Goal: Transaction & Acquisition: Obtain resource

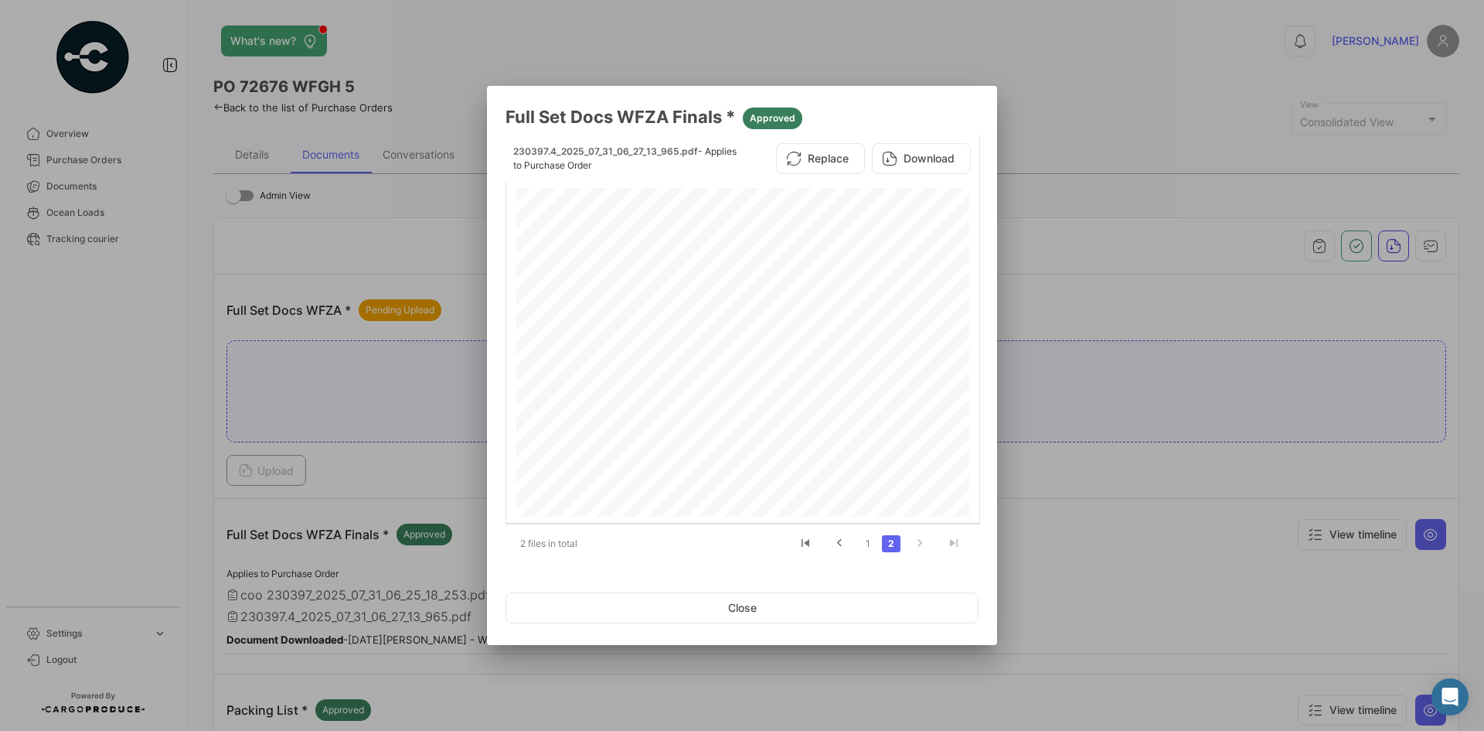
drag, startPoint x: 699, startPoint y: 599, endPoint x: 470, endPoint y: 432, distance: 283.3
click at [699, 600] on button "Close" at bounding box center [742, 607] width 473 height 31
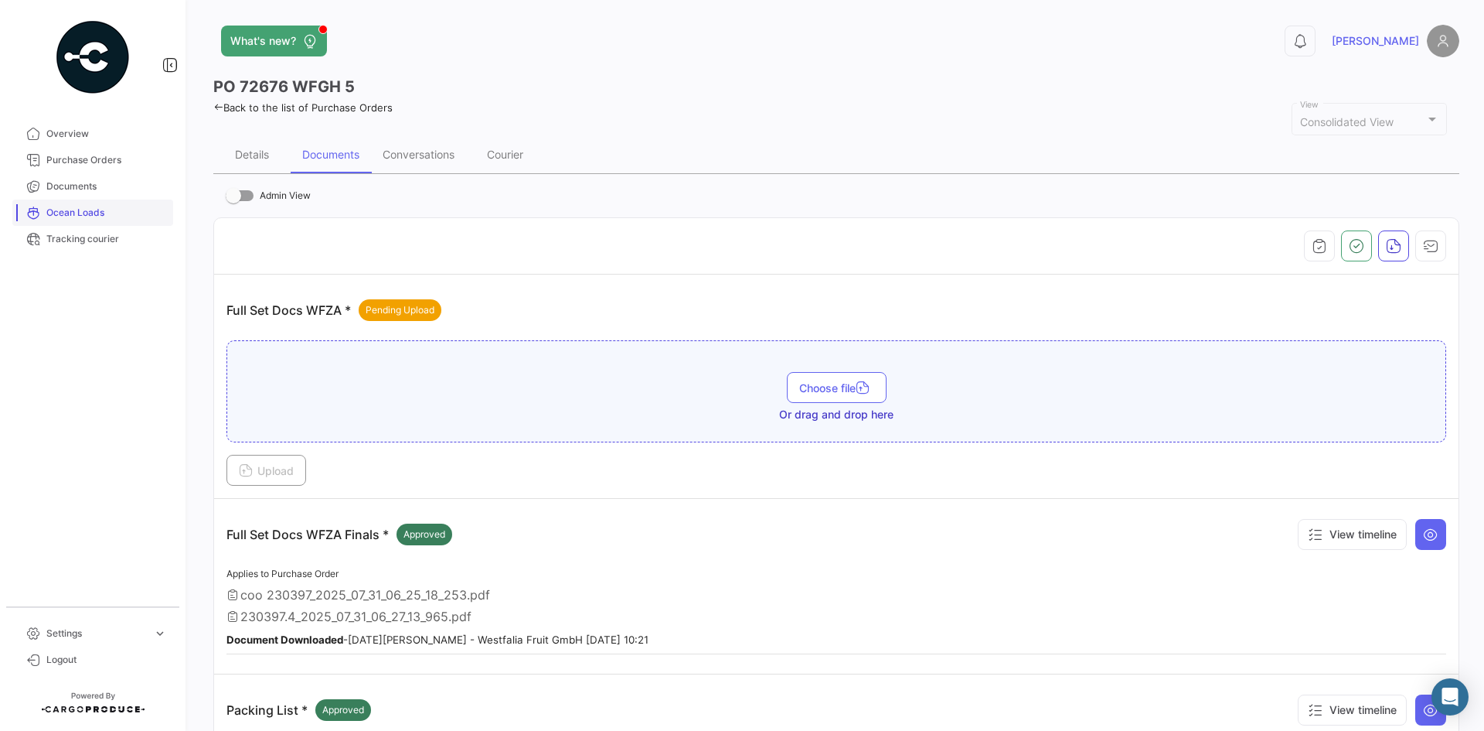
click at [86, 202] on link "Ocean Loads" at bounding box center [92, 212] width 161 height 26
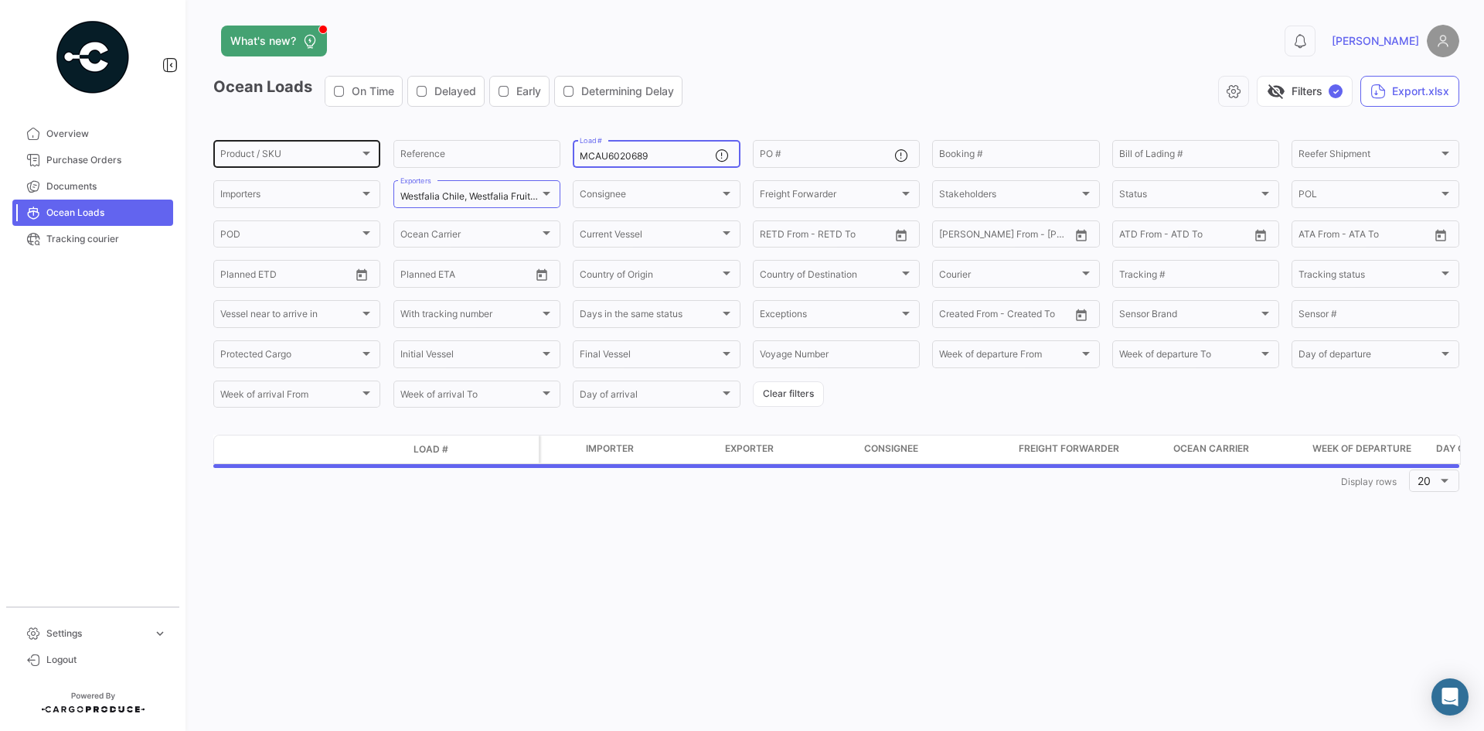
drag, startPoint x: 669, startPoint y: 160, endPoint x: 231, endPoint y: 147, distance: 437.8
click at [0, 0] on div "Product / SKU Product / SKU Reference MCAU6020689 Load # PO # Booking # Bill of…" at bounding box center [0, 0] width 0 height 0
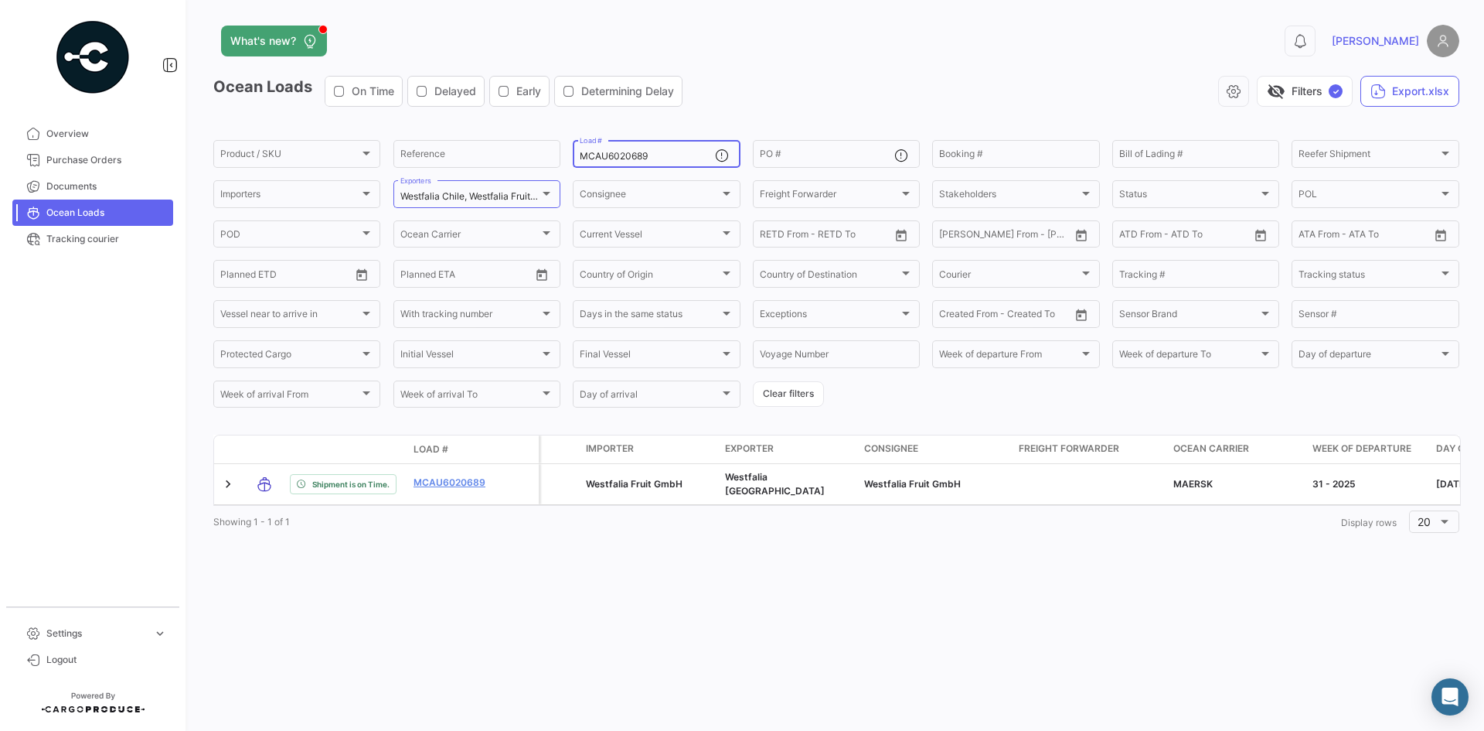
paste input "CGMU6905658"
type input "CGMU6905658"
click at [874, 107] on div "Ocean Loads On Time Delayed Early Determining Delay visibility_off Filters ✓ Ex…" at bounding box center [836, 97] width 1246 height 43
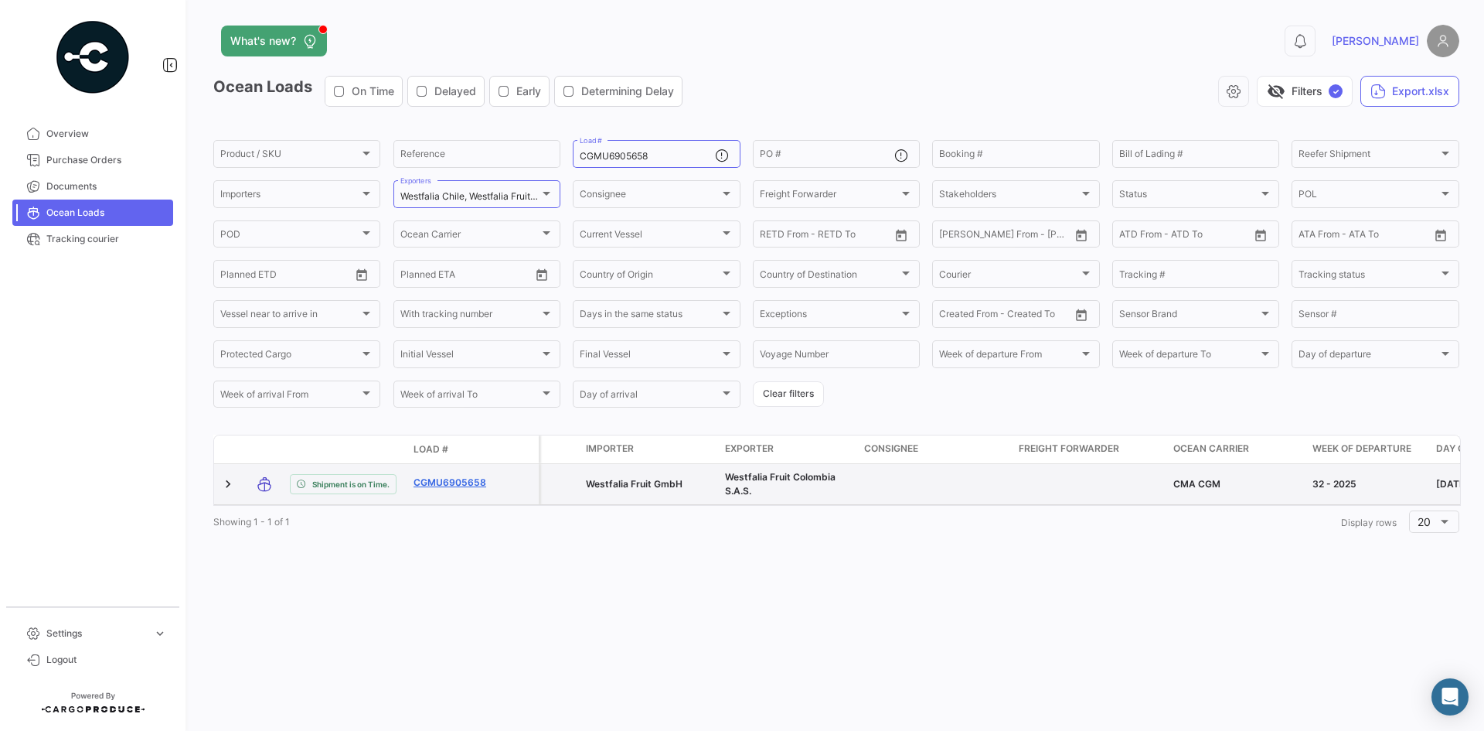
click at [482, 479] on link "CGMU6905658" at bounding box center [454, 482] width 80 height 14
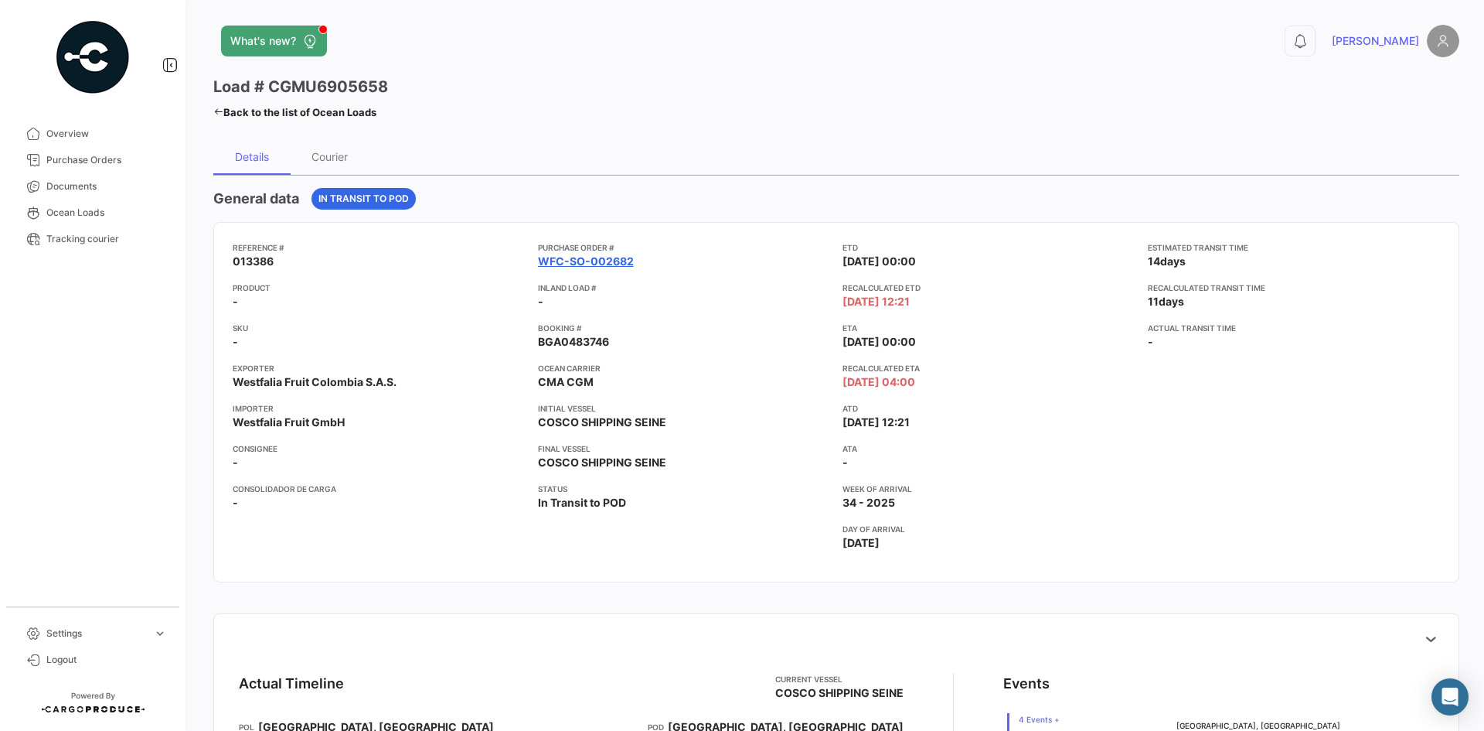
click at [588, 257] on link "WFC-SO-002682" at bounding box center [586, 261] width 96 height 15
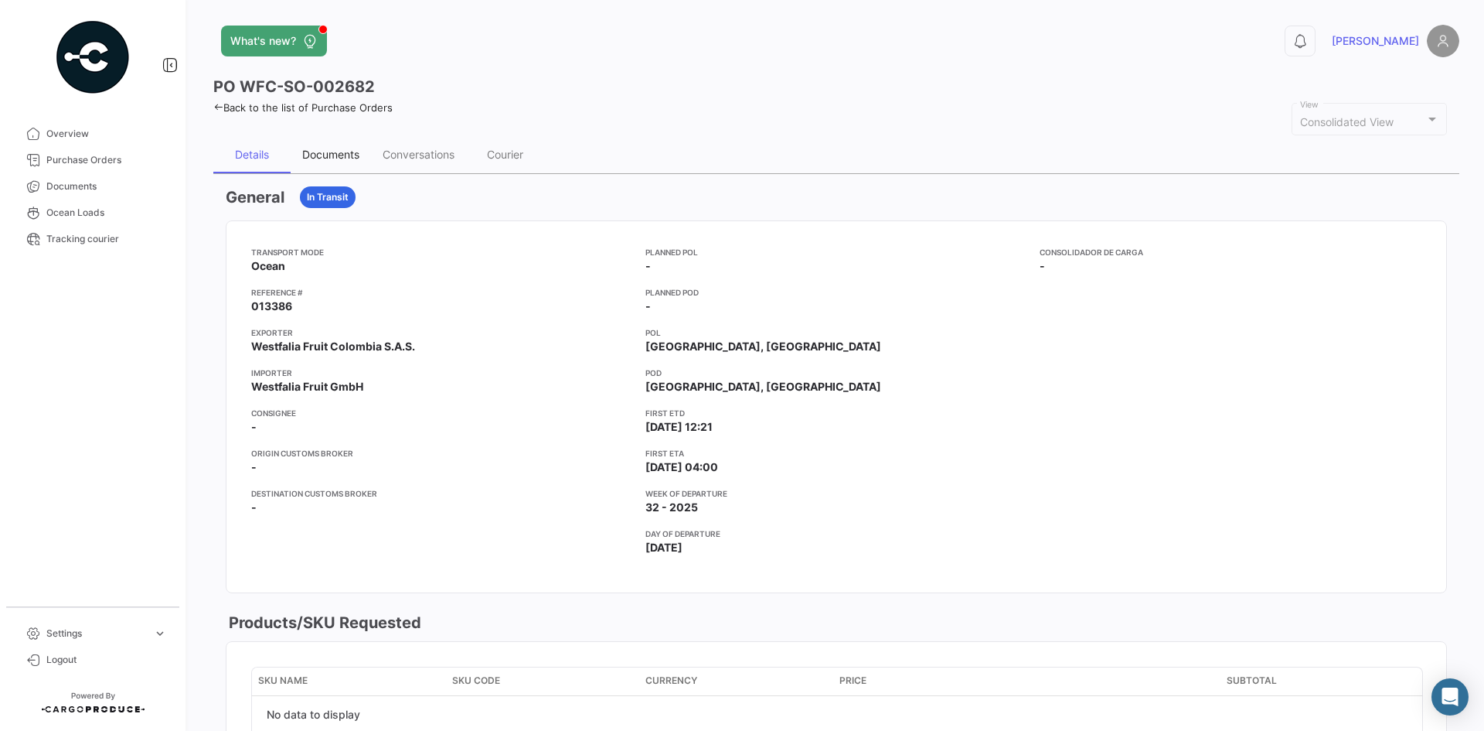
click at [349, 161] on div "Documents" at bounding box center [330, 154] width 57 height 13
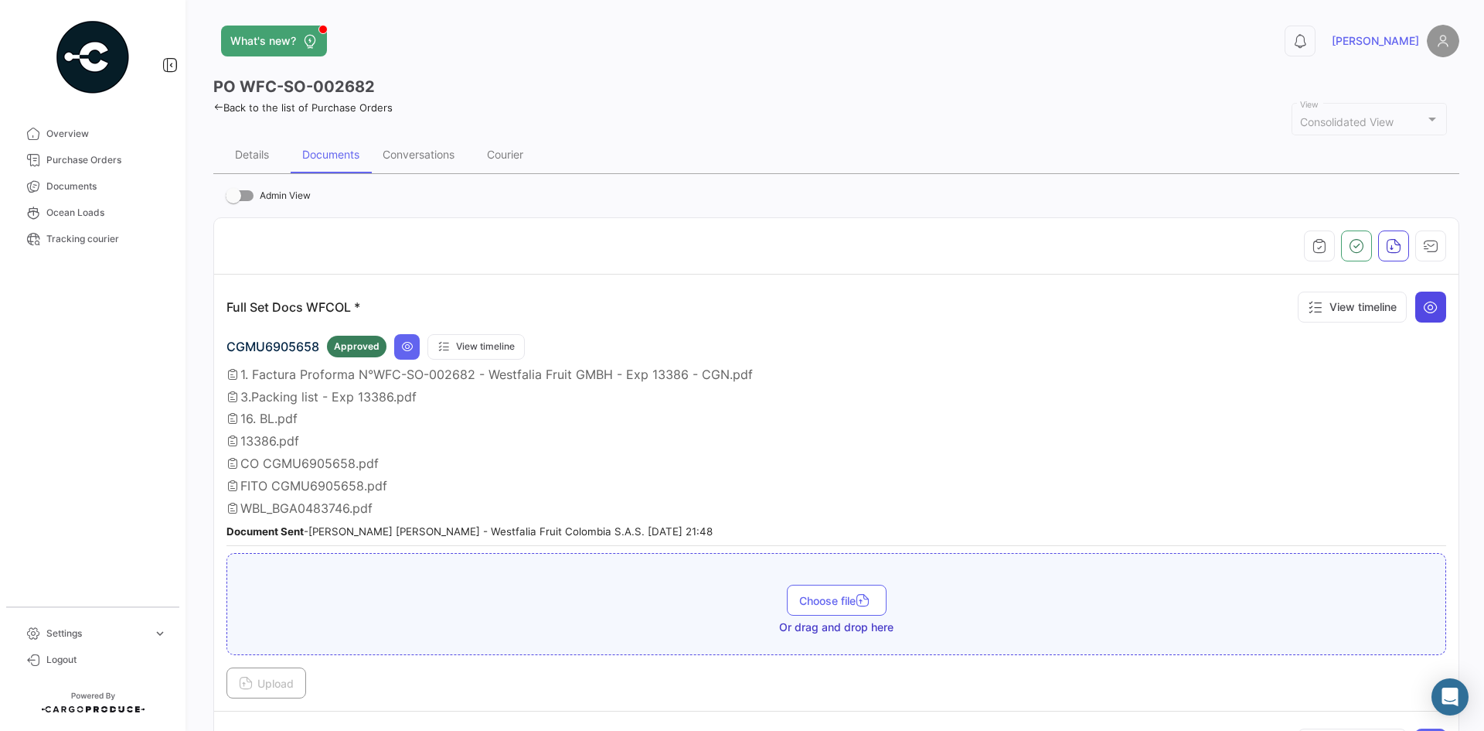
click at [1423, 310] on icon at bounding box center [1430, 306] width 15 height 15
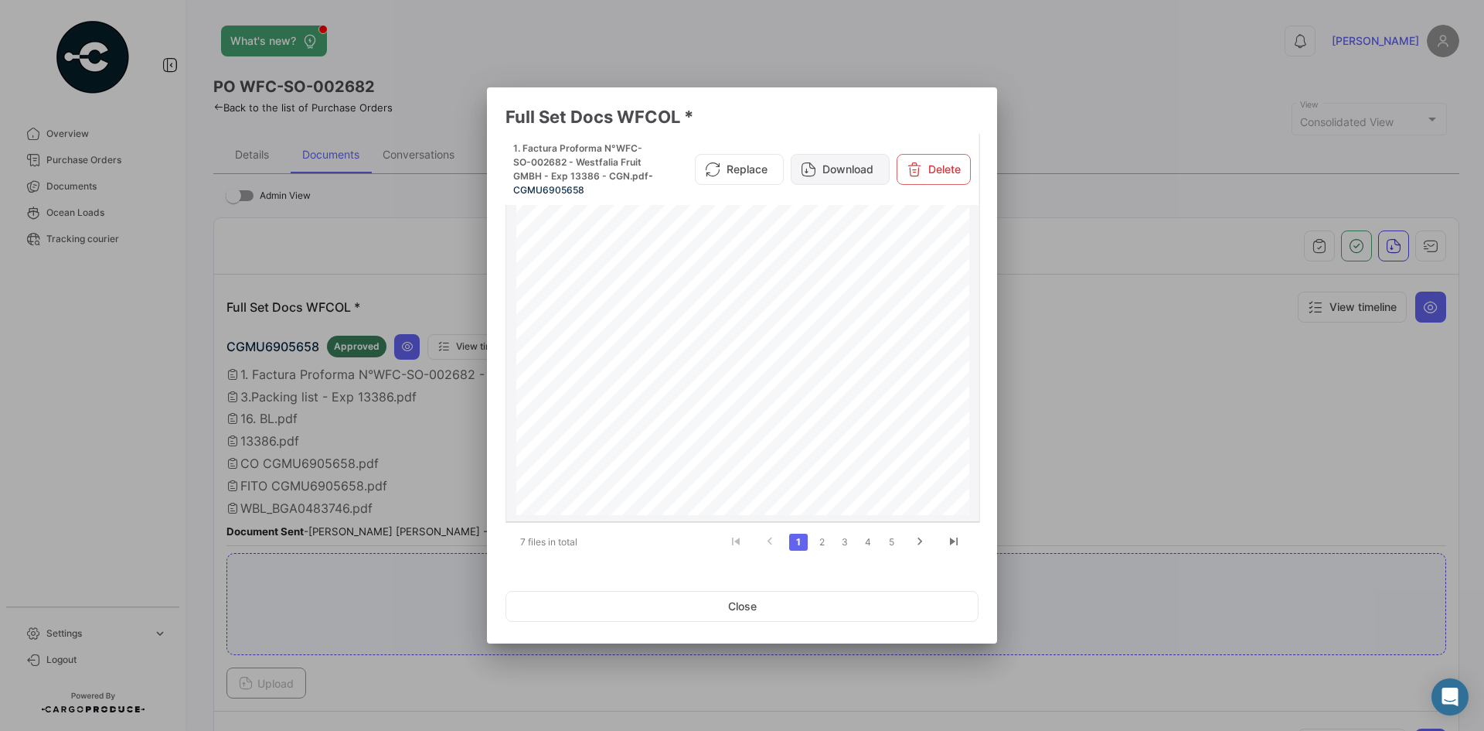
click at [872, 173] on button "Download" at bounding box center [840, 169] width 99 height 31
click at [820, 539] on link "2" at bounding box center [822, 541] width 19 height 17
click at [860, 152] on button "Download" at bounding box center [840, 156] width 99 height 31
click at [840, 542] on link "3" at bounding box center [845, 541] width 19 height 17
click at [847, 156] on button "Download" at bounding box center [840, 156] width 99 height 31
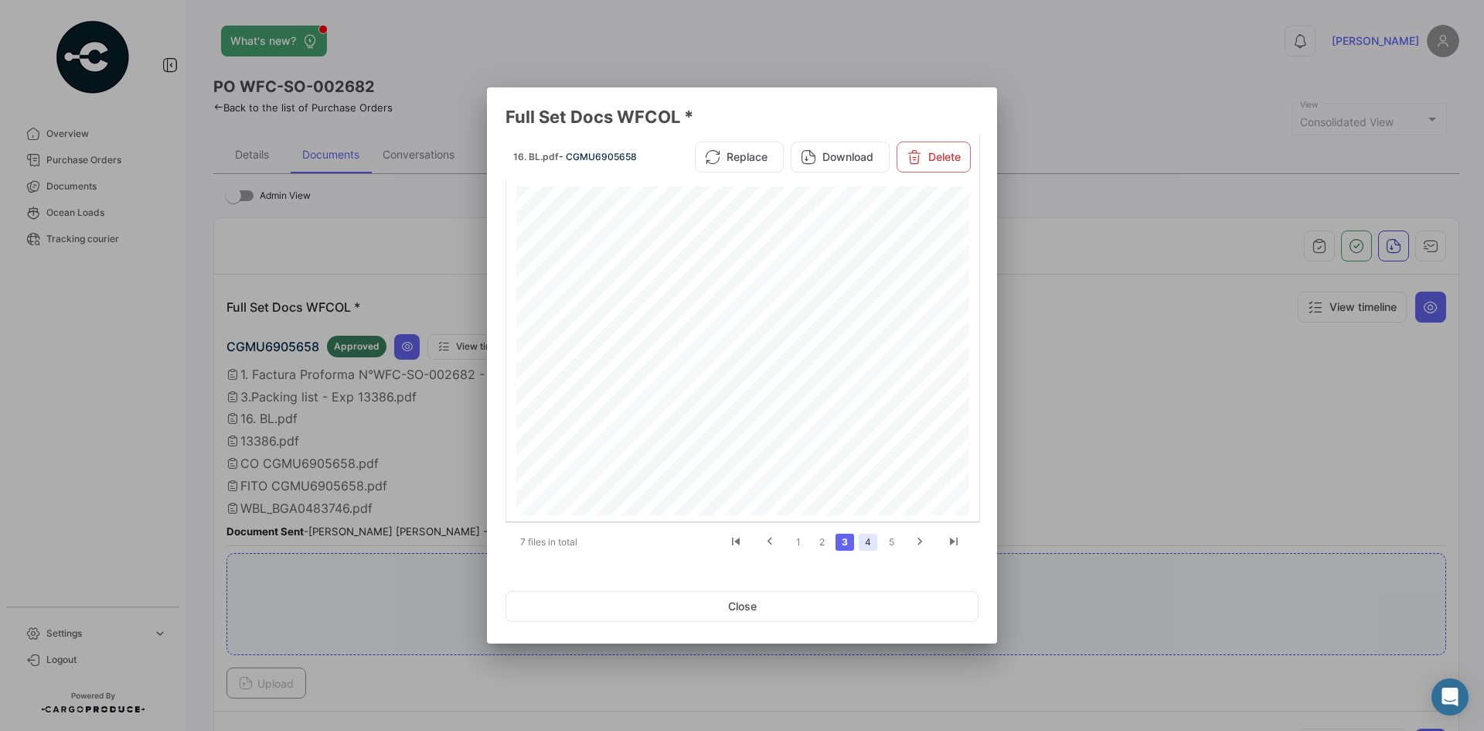
click at [865, 540] on link "4" at bounding box center [868, 541] width 19 height 17
click at [838, 155] on button "Download" at bounding box center [840, 156] width 99 height 31
click at [868, 538] on link "5" at bounding box center [868, 541] width 19 height 17
click at [845, 160] on button "Download" at bounding box center [840, 156] width 99 height 31
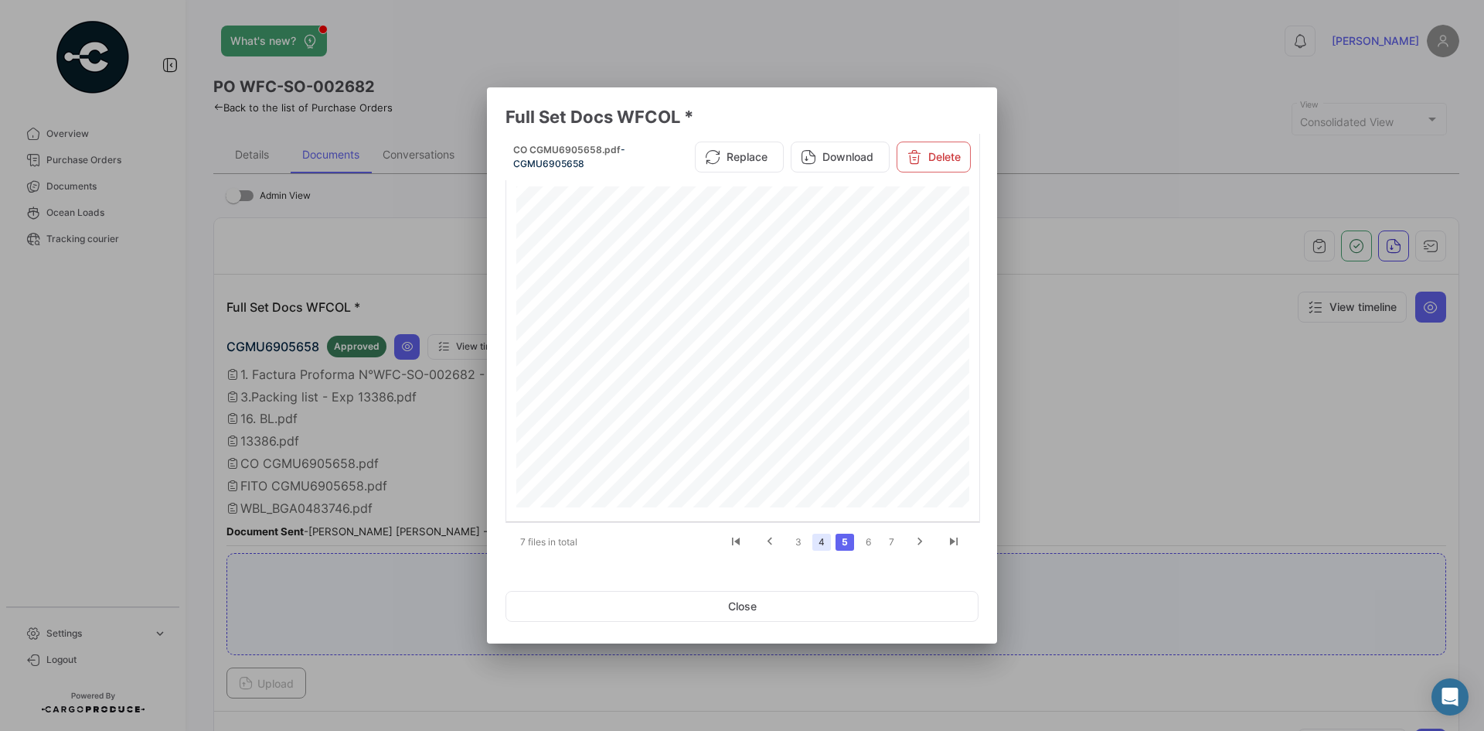
click at [827, 544] on link "4" at bounding box center [822, 541] width 19 height 17
drag, startPoint x: 963, startPoint y: 294, endPoint x: 965, endPoint y: 382, distance: 88.1
click at [967, 389] on div at bounding box center [743, 350] width 461 height 329
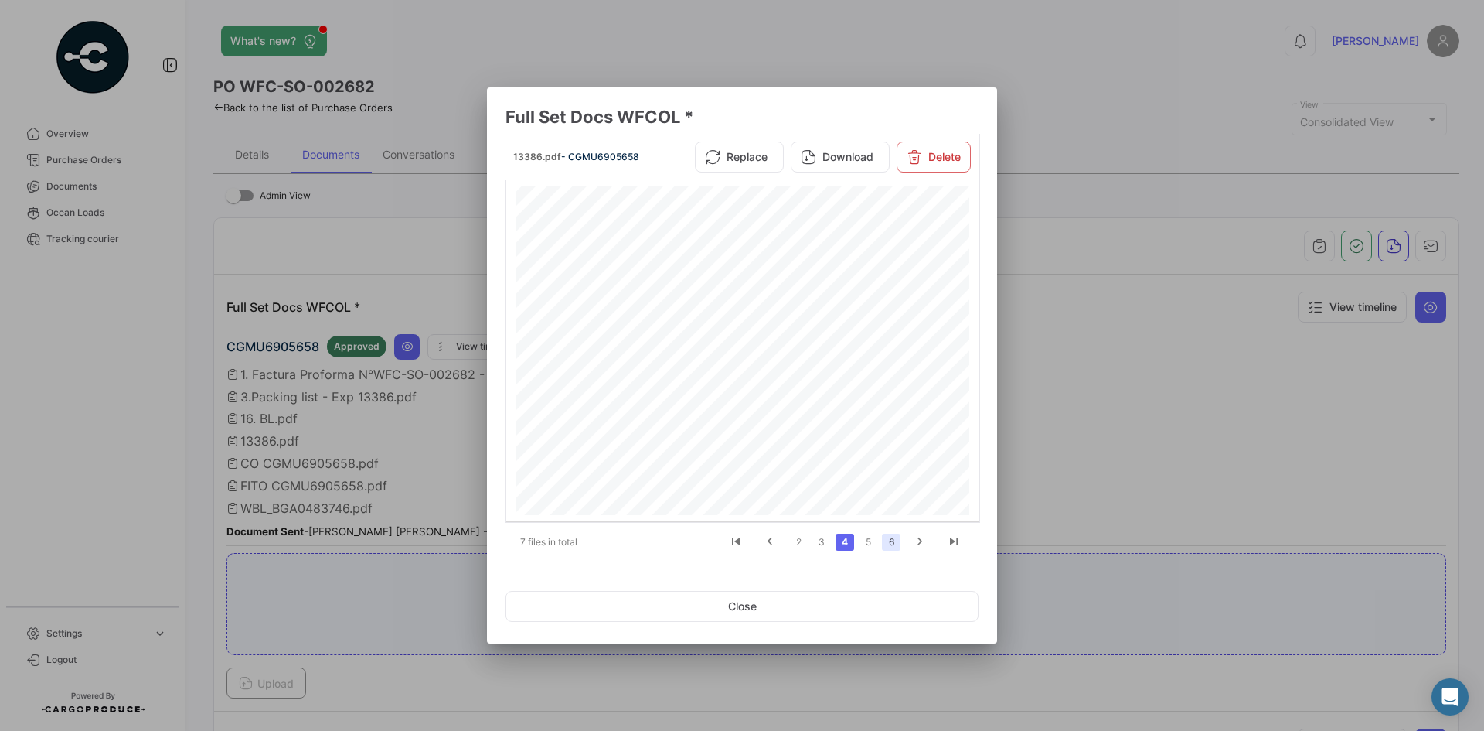
click at [885, 543] on link "6" at bounding box center [891, 541] width 19 height 17
click at [826, 160] on button "Download" at bounding box center [840, 156] width 99 height 31
click at [891, 544] on link "7" at bounding box center [891, 541] width 19 height 17
click at [838, 157] on button "Download" at bounding box center [840, 156] width 99 height 31
click at [836, 596] on button "Close" at bounding box center [742, 606] width 473 height 31
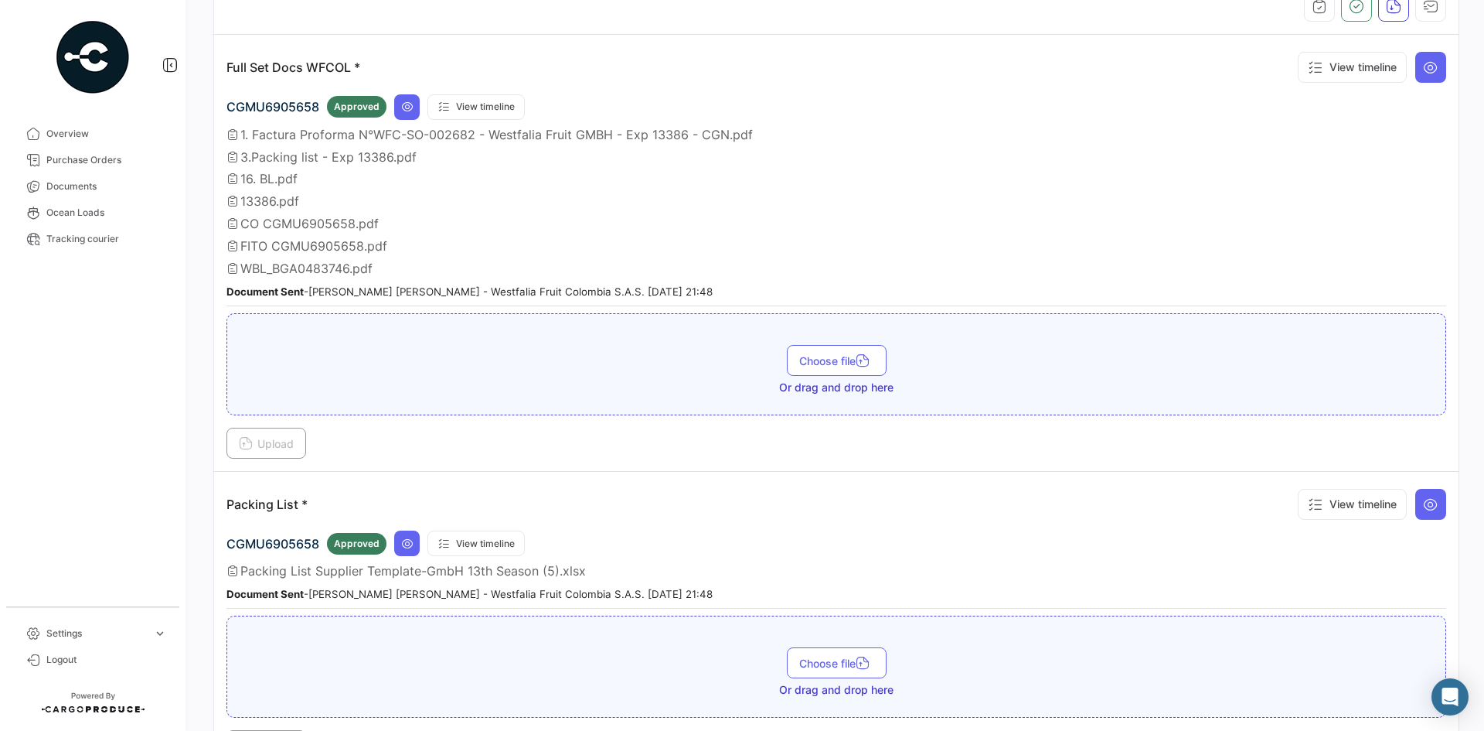
scroll to position [232, 0]
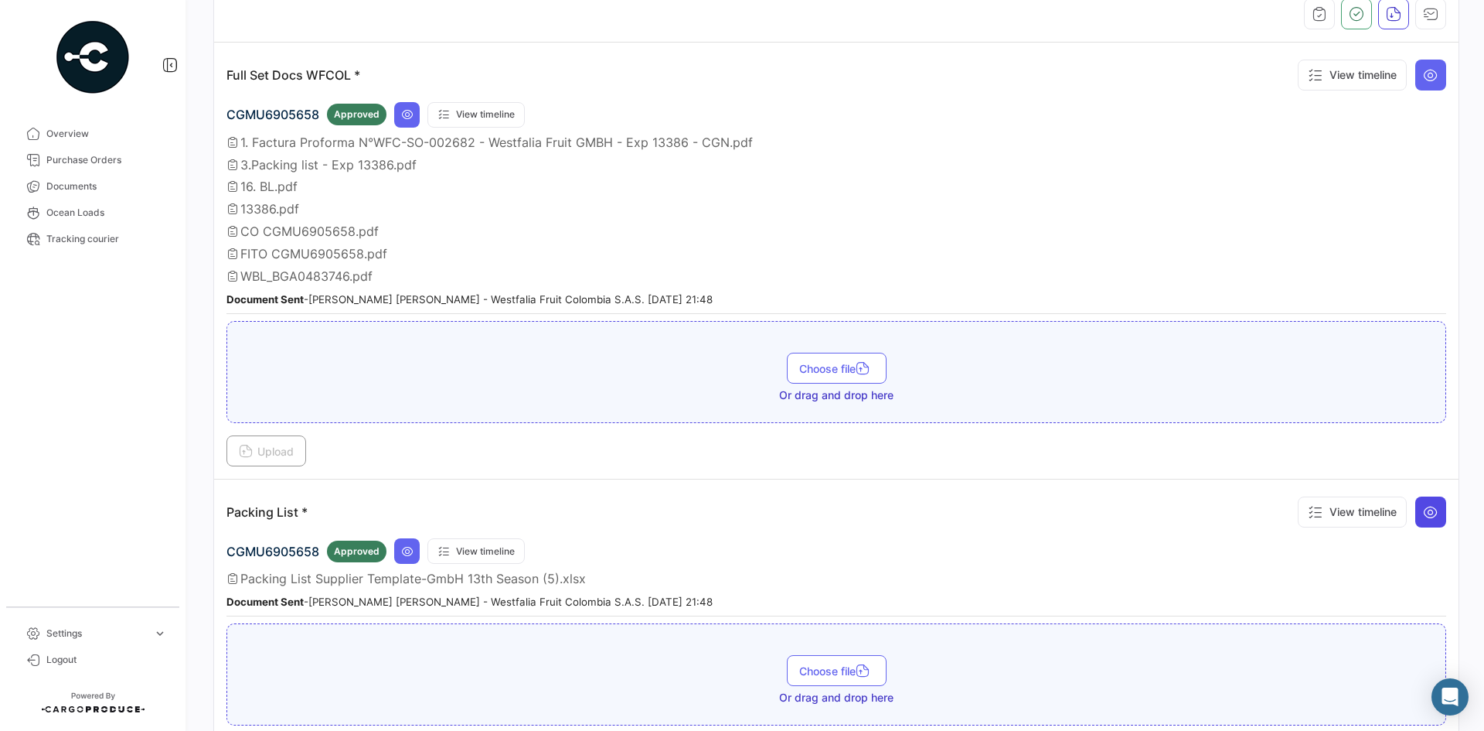
click at [1423, 511] on icon at bounding box center [1430, 511] width 15 height 15
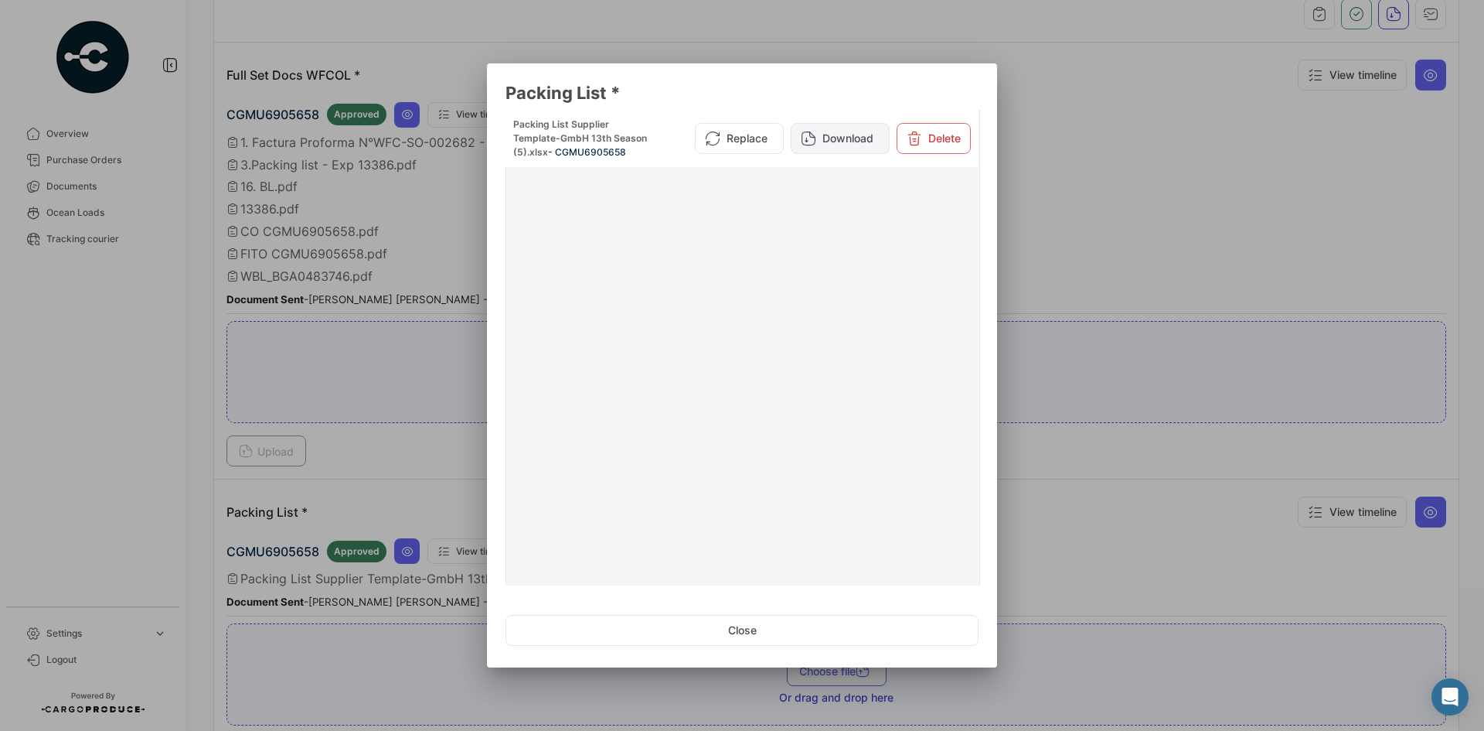
click at [856, 135] on button "Download" at bounding box center [840, 138] width 99 height 31
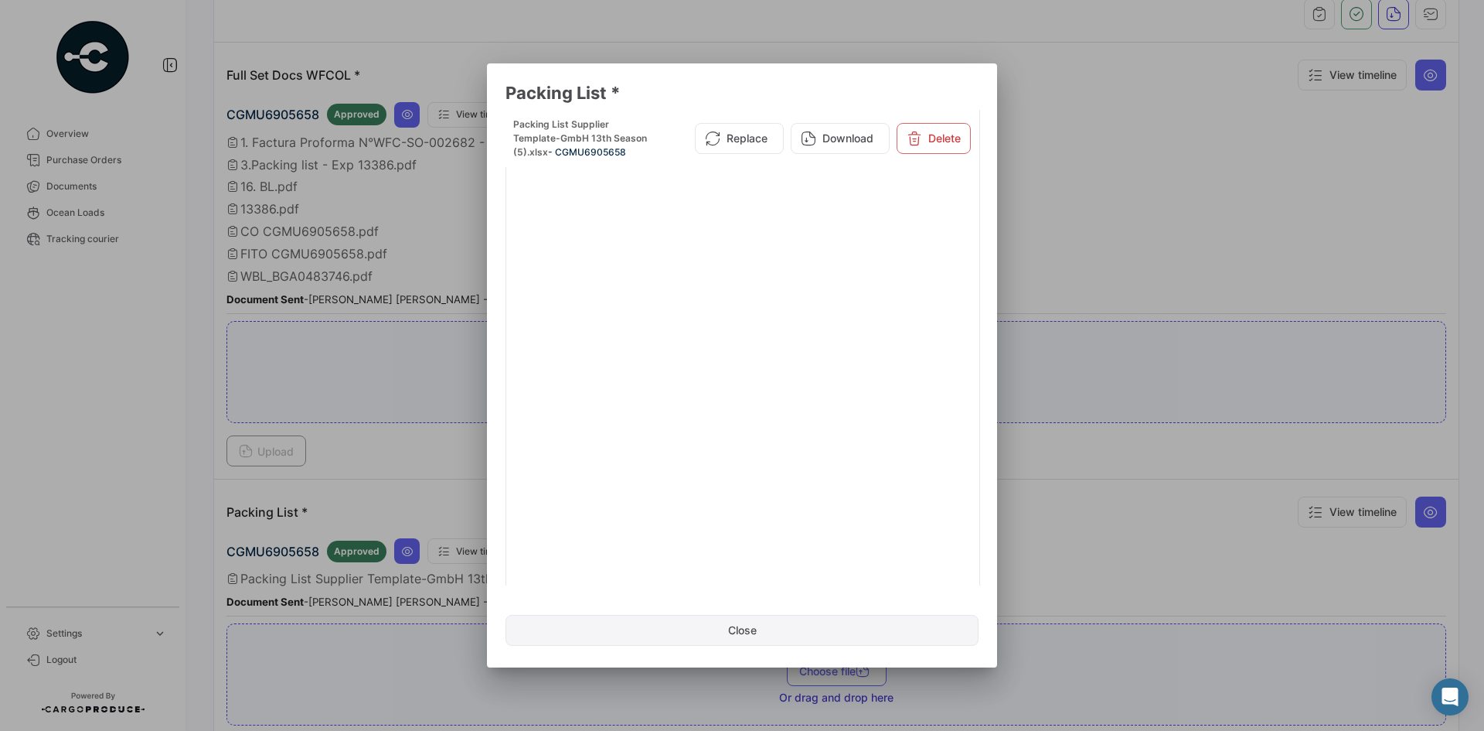
drag, startPoint x: 789, startPoint y: 623, endPoint x: 781, endPoint y: 634, distance: 13.8
click at [782, 629] on button "Close" at bounding box center [742, 630] width 473 height 31
